Goal: Task Accomplishment & Management: Use online tool/utility

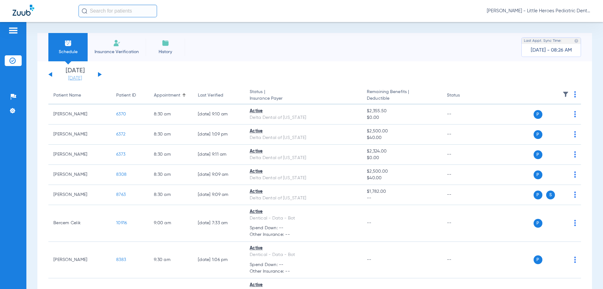
drag, startPoint x: 76, startPoint y: 74, endPoint x: 75, endPoint y: 79, distance: 4.5
click at [76, 74] on li "[DATE] [DATE]" at bounding box center [75, 75] width 38 height 14
click at [74, 79] on link "[DATE]" at bounding box center [75, 78] width 38 height 6
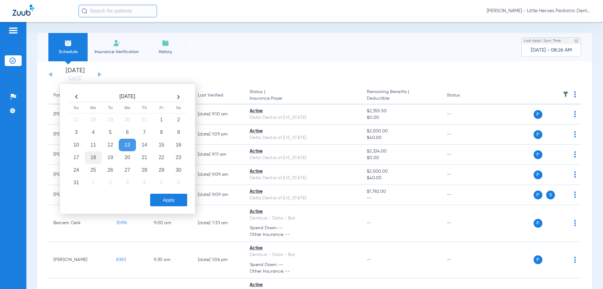
click at [90, 156] on td "18" at bounding box center [93, 157] width 17 height 13
click at [155, 200] on button "Apply" at bounding box center [168, 199] width 37 height 13
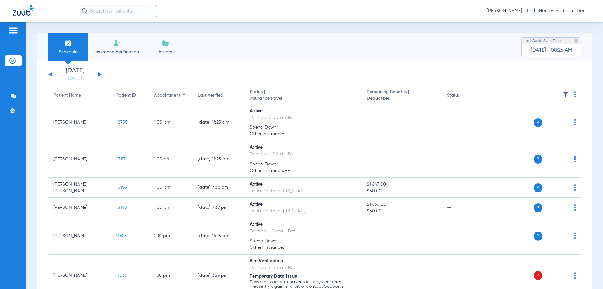
click at [569, 93] on th at bounding box center [532, 96] width 97 height 18
click at [569, 94] on th at bounding box center [532, 96] width 97 height 18
click at [574, 95] on img at bounding box center [575, 94] width 2 height 6
click at [560, 118] on span "Verify All" at bounding box center [546, 119] width 39 height 4
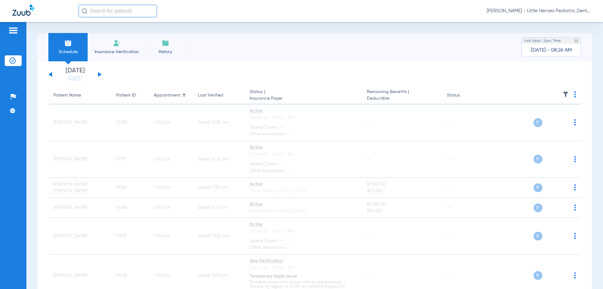
drag, startPoint x: 102, startPoint y: 78, endPoint x: 96, endPoint y: 73, distance: 7.5
click at [100, 77] on app-single-date-navigator "[DATE] [DATE] [DATE] [DATE] [DATE] [DATE] [DATE] [DATE] [DATE] [DATE] [DATE] [D…" at bounding box center [314, 75] width 533 height 14
click at [100, 75] on button at bounding box center [100, 74] width 4 height 5
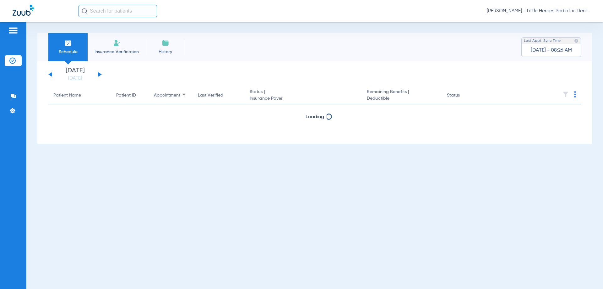
click at [100, 75] on button at bounding box center [100, 74] width 4 height 5
click at [52, 72] on div "[DATE] [DATE] [DATE] [DATE] [DATE] [DATE] [DATE] [DATE] [DATE] [DATE] [DATE] [D…" at bounding box center [74, 75] width 53 height 14
click at [51, 73] on div "[DATE] [DATE] [DATE] [DATE] [DATE] [DATE] [DATE] [DATE] [DATE] [DATE] [DATE] [D…" at bounding box center [74, 75] width 53 height 14
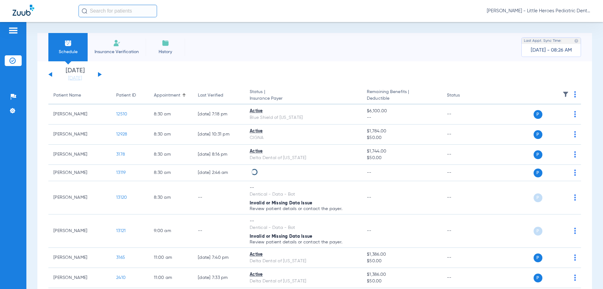
click at [49, 74] on div "[DATE] [DATE] [DATE] [DATE] [DATE] [DATE] [DATE] [DATE] [DATE] [DATE] [DATE] [D…" at bounding box center [74, 75] width 53 height 14
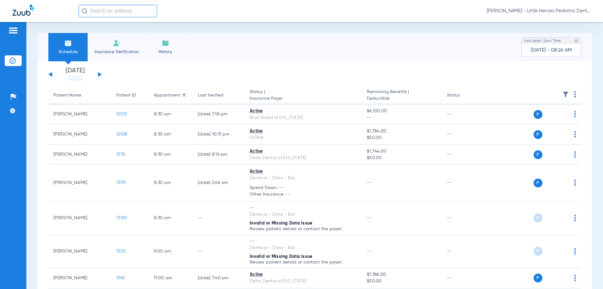
click at [52, 72] on button at bounding box center [50, 74] width 4 height 5
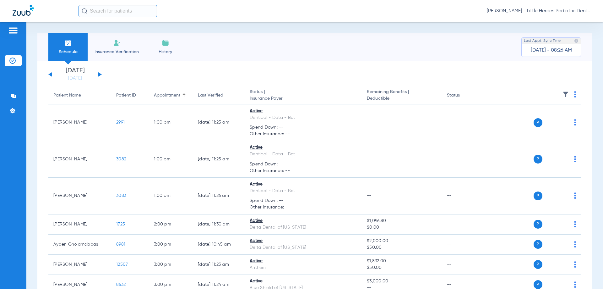
click at [572, 95] on th at bounding box center [532, 96] width 97 height 18
click at [569, 94] on th at bounding box center [532, 96] width 97 height 18
click at [569, 95] on th at bounding box center [532, 96] width 97 height 18
click at [574, 95] on img at bounding box center [575, 94] width 2 height 6
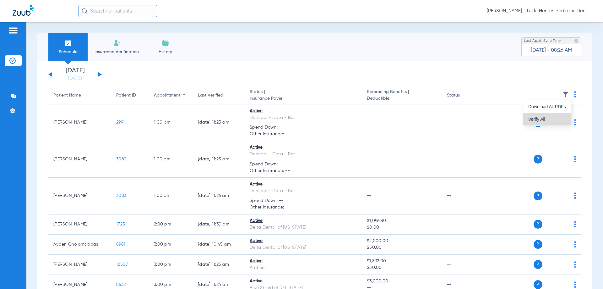
click at [560, 116] on button "Verify All" at bounding box center [547, 119] width 48 height 13
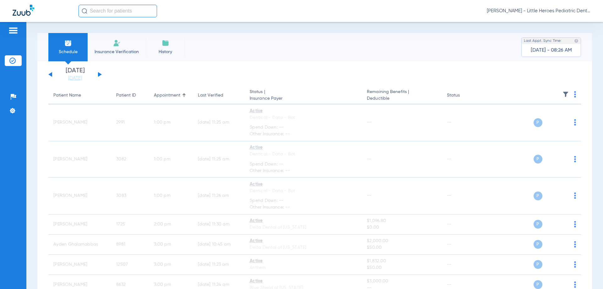
click at [99, 74] on button at bounding box center [100, 74] width 4 height 5
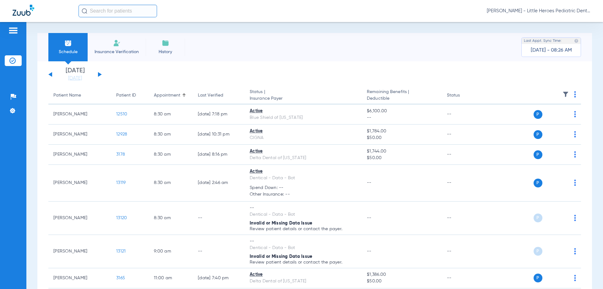
click at [574, 98] on span at bounding box center [575, 96] width 2 height 4
click at [558, 118] on span "Verify All" at bounding box center [547, 119] width 38 height 4
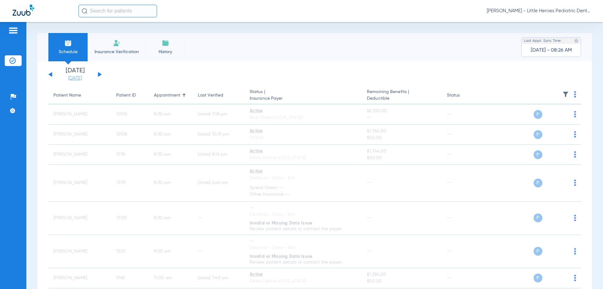
click at [69, 79] on link "[DATE]" at bounding box center [75, 78] width 38 height 6
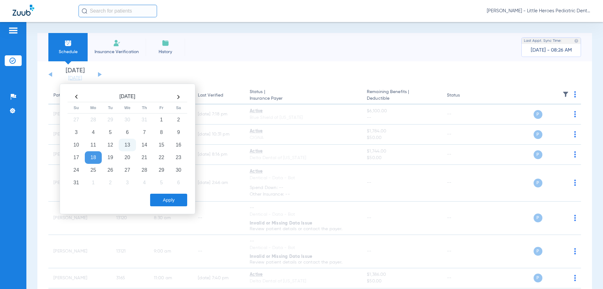
click at [95, 156] on td "18" at bounding box center [93, 157] width 17 height 13
click at [162, 196] on button "Apply" at bounding box center [168, 199] width 37 height 13
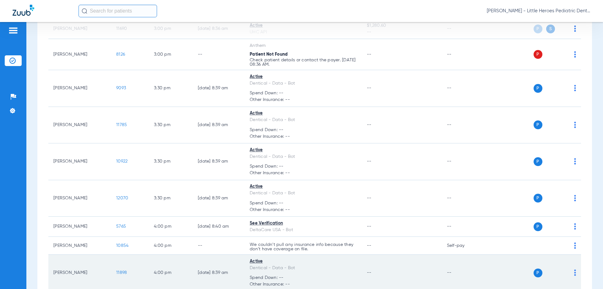
scroll to position [408, 0]
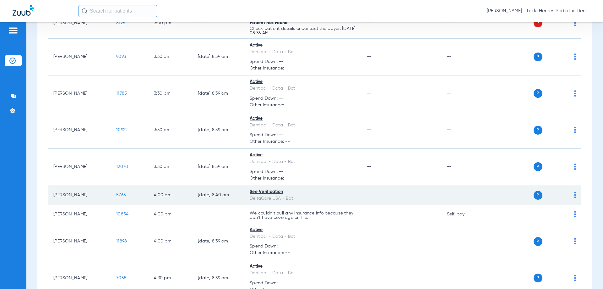
click at [119, 192] on span "5765" at bounding box center [121, 194] width 10 height 4
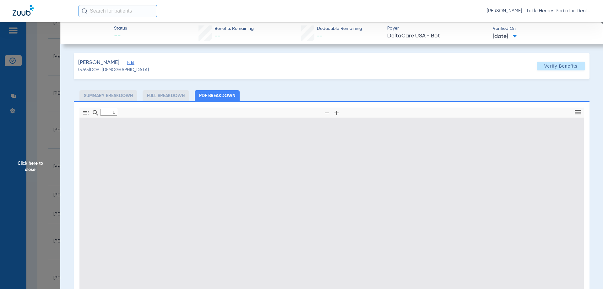
type input "0"
select select "page-width"
type input "1"
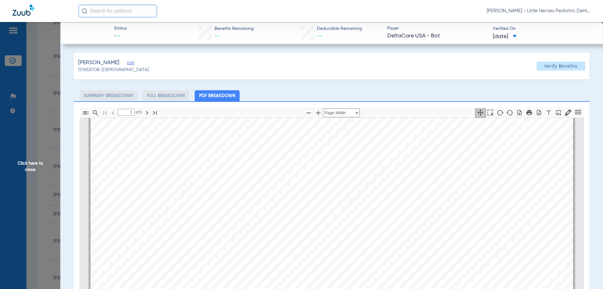
scroll to position [35, 0]
click at [61, 200] on app-member-insurance-verification-view "Status -- Benefits Remaining -- Deductible Remaining -- Payer DeltaCare [GEOGRA…" at bounding box center [331, 211] width 543 height 379
click at [53, 202] on span "Click here to close" at bounding box center [30, 166] width 60 height 289
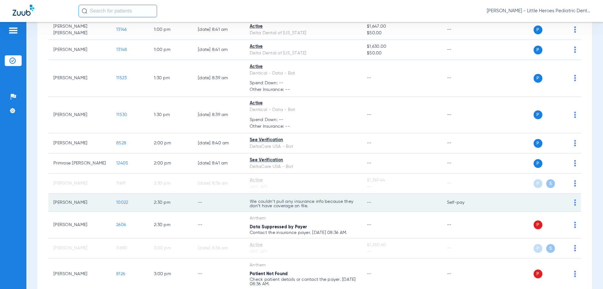
scroll to position [141, 0]
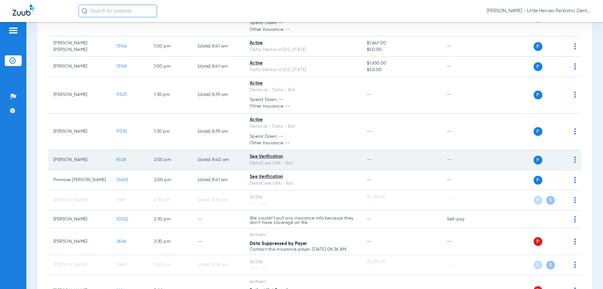
click at [120, 162] on td "8528" at bounding box center [130, 160] width 38 height 20
click at [120, 160] on span "8528" at bounding box center [121, 159] width 10 height 4
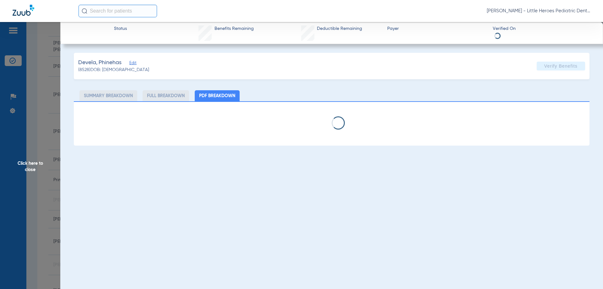
select select "page-width"
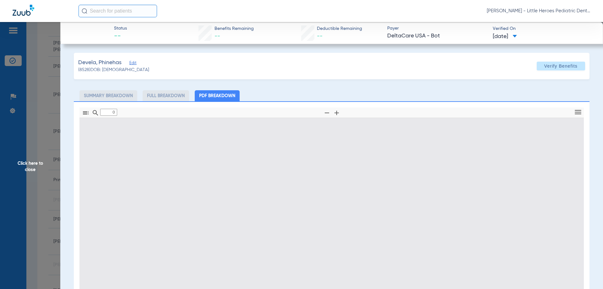
type input "1"
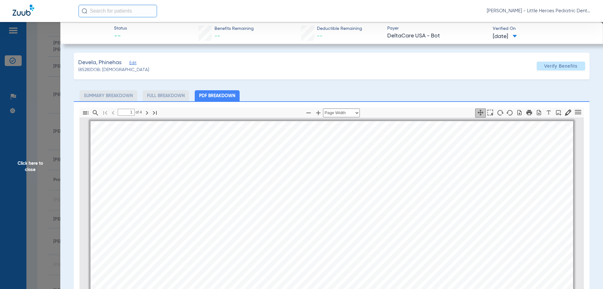
scroll to position [3, 0]
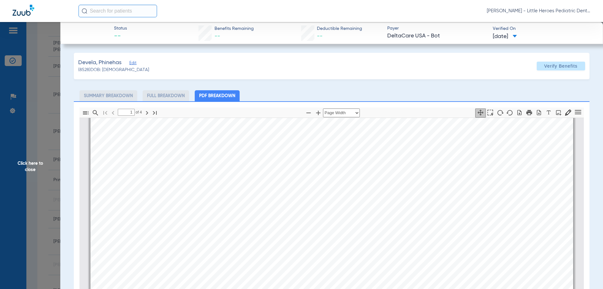
click at [19, 101] on span "Click here to close" at bounding box center [30, 166] width 60 height 289
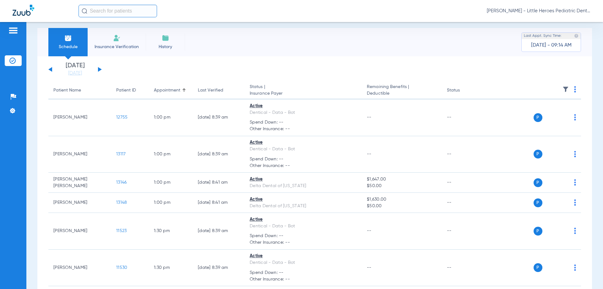
scroll to position [0, 0]
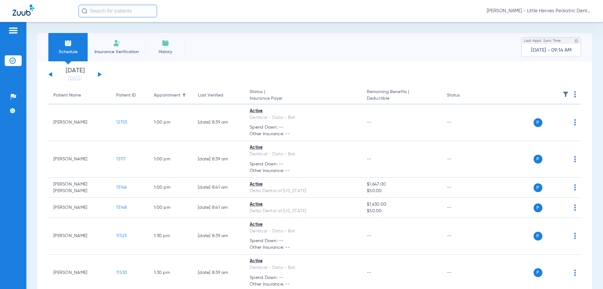
click at [97, 73] on div "[DATE] [DATE] [DATE] [DATE] [DATE] [DATE] [DATE] [DATE] [DATE] [DATE] [DATE] [D…" at bounding box center [74, 75] width 53 height 14
click at [98, 75] on button at bounding box center [100, 74] width 4 height 5
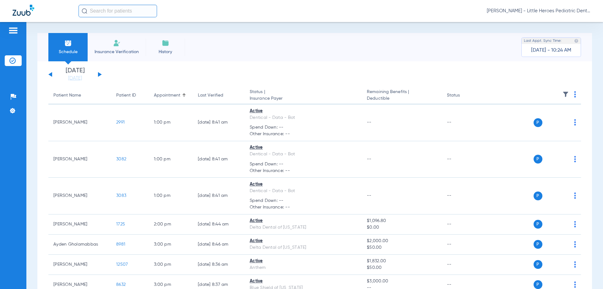
click at [100, 74] on button at bounding box center [100, 74] width 4 height 5
